Goal: Transaction & Acquisition: Purchase product/service

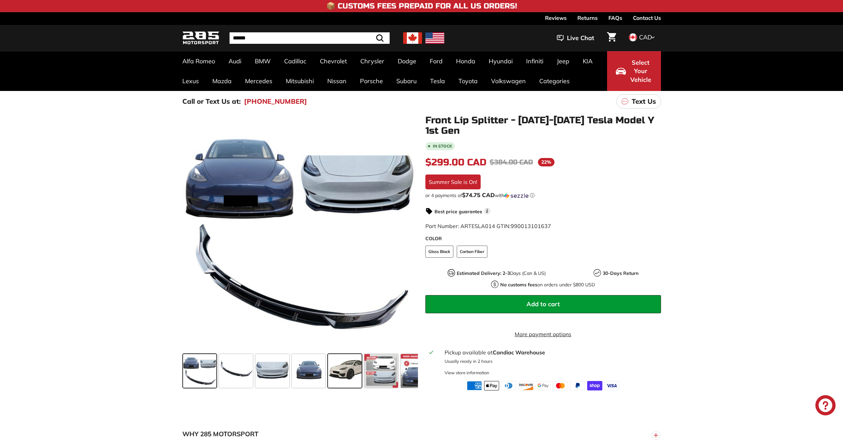
click at [347, 380] on span at bounding box center [345, 371] width 34 height 34
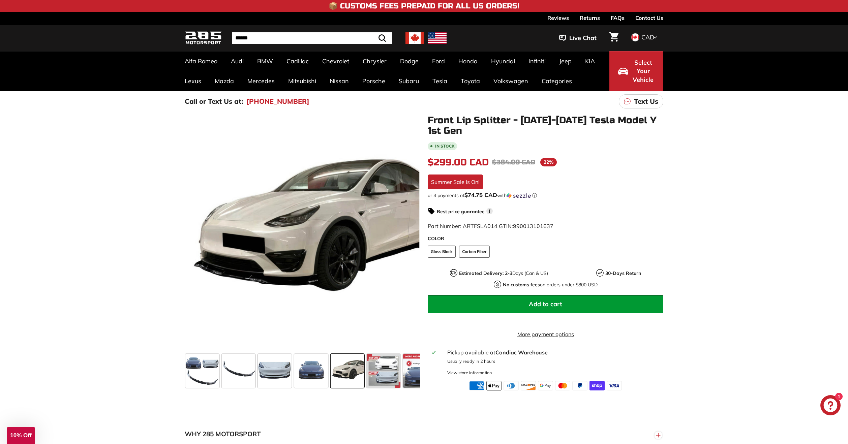
click at [633, 135] on div "Close dialog UNLOCK 10% Off Sign up to receive 10% off your first order and exc…" at bounding box center [424, 222] width 848 height 444
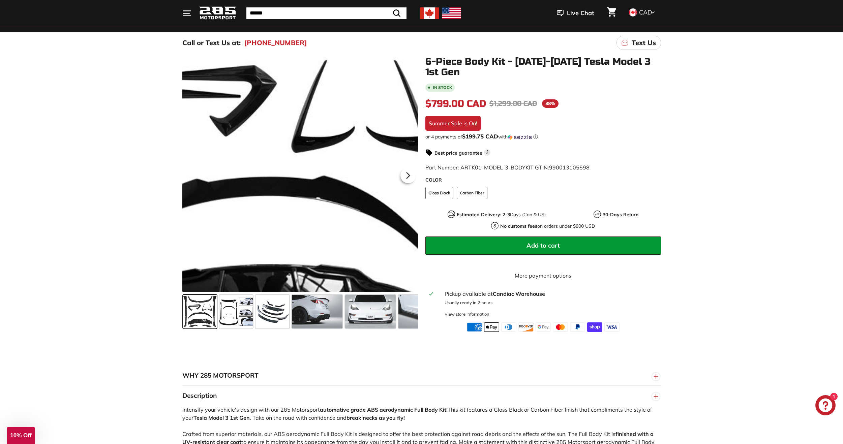
scroll to position [67, 0]
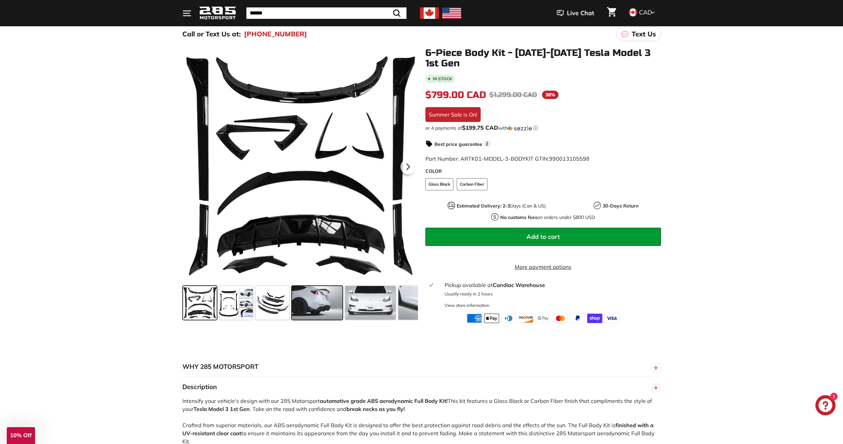
click at [313, 294] on span at bounding box center [317, 303] width 51 height 34
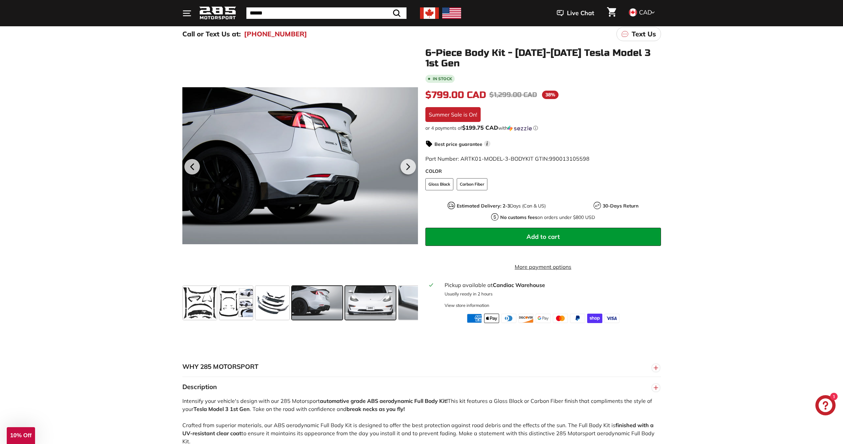
click at [375, 303] on span at bounding box center [370, 303] width 51 height 34
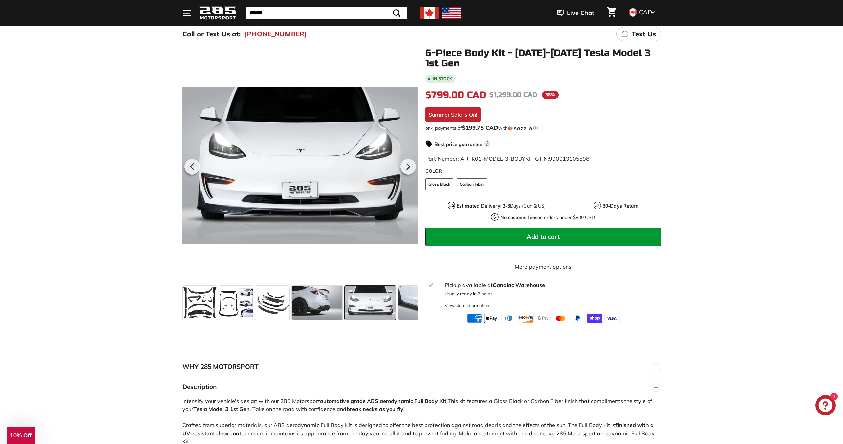
click at [396, 306] on div at bounding box center [370, 303] width 53 height 36
click at [402, 307] on span at bounding box center [424, 303] width 51 height 34
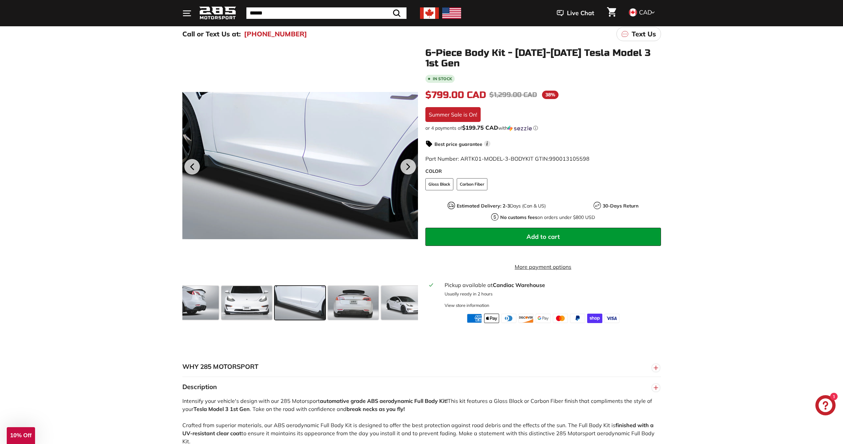
click at [403, 307] on span at bounding box center [406, 303] width 51 height 34
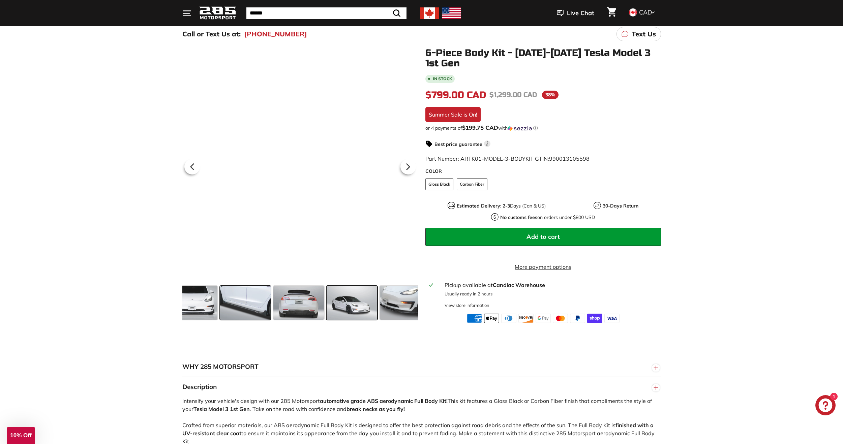
scroll to position [0, 230]
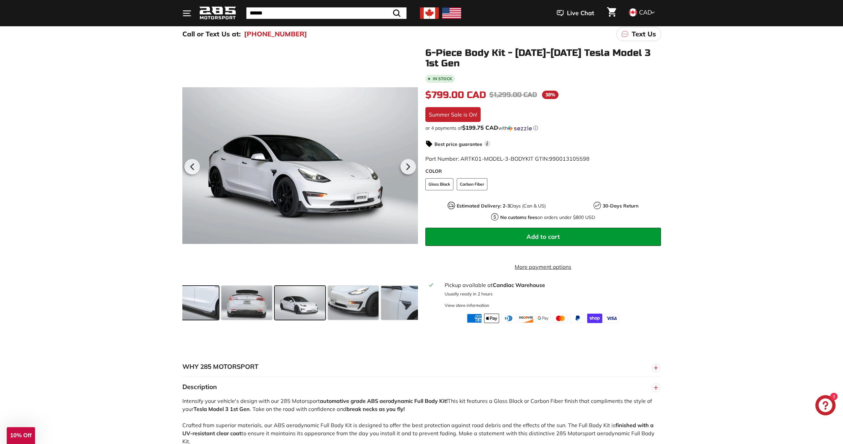
click at [403, 307] on span at bounding box center [406, 303] width 51 height 34
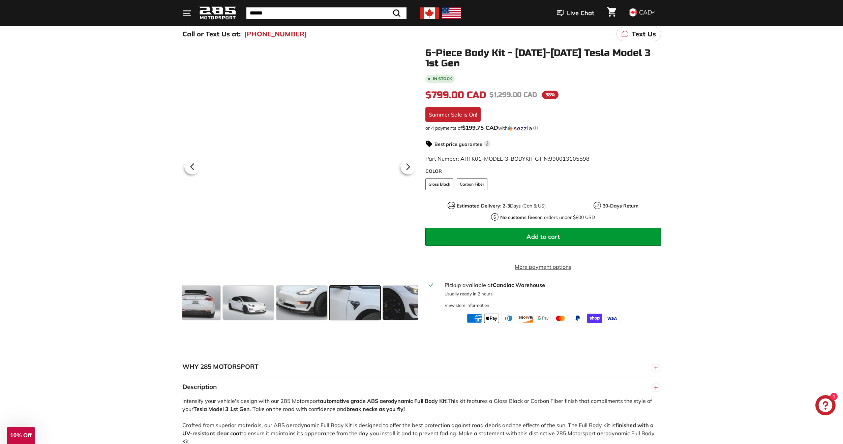
scroll to position [0, 335]
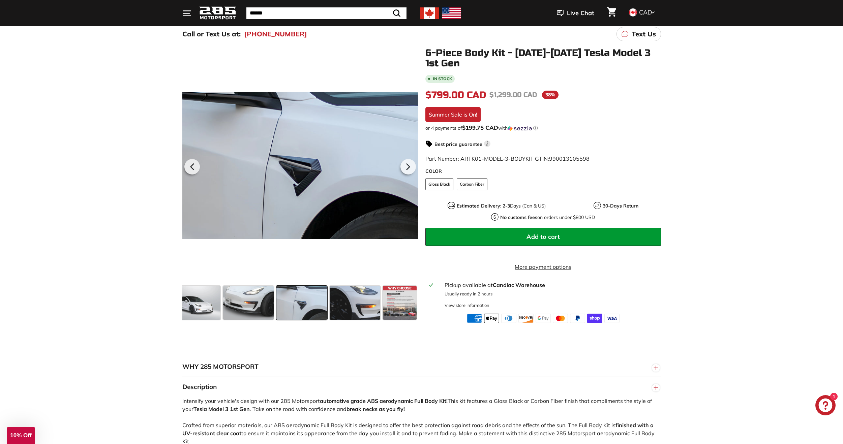
click at [403, 307] on span at bounding box center [400, 303] width 34 height 34
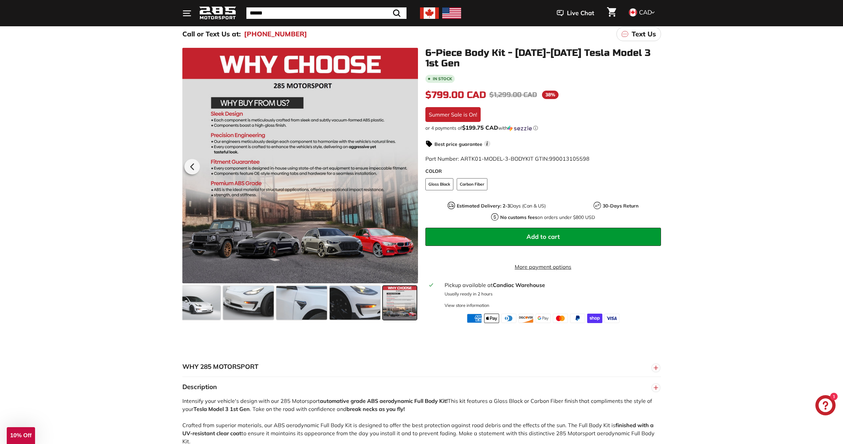
click at [403, 307] on span at bounding box center [400, 303] width 34 height 34
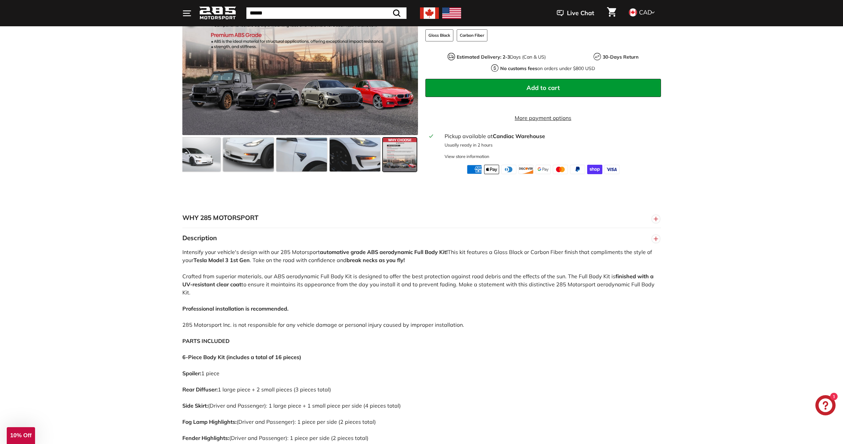
scroll to position [236, 0]
